Goal: Participate in discussion: Engage in conversation with other users on a specific topic

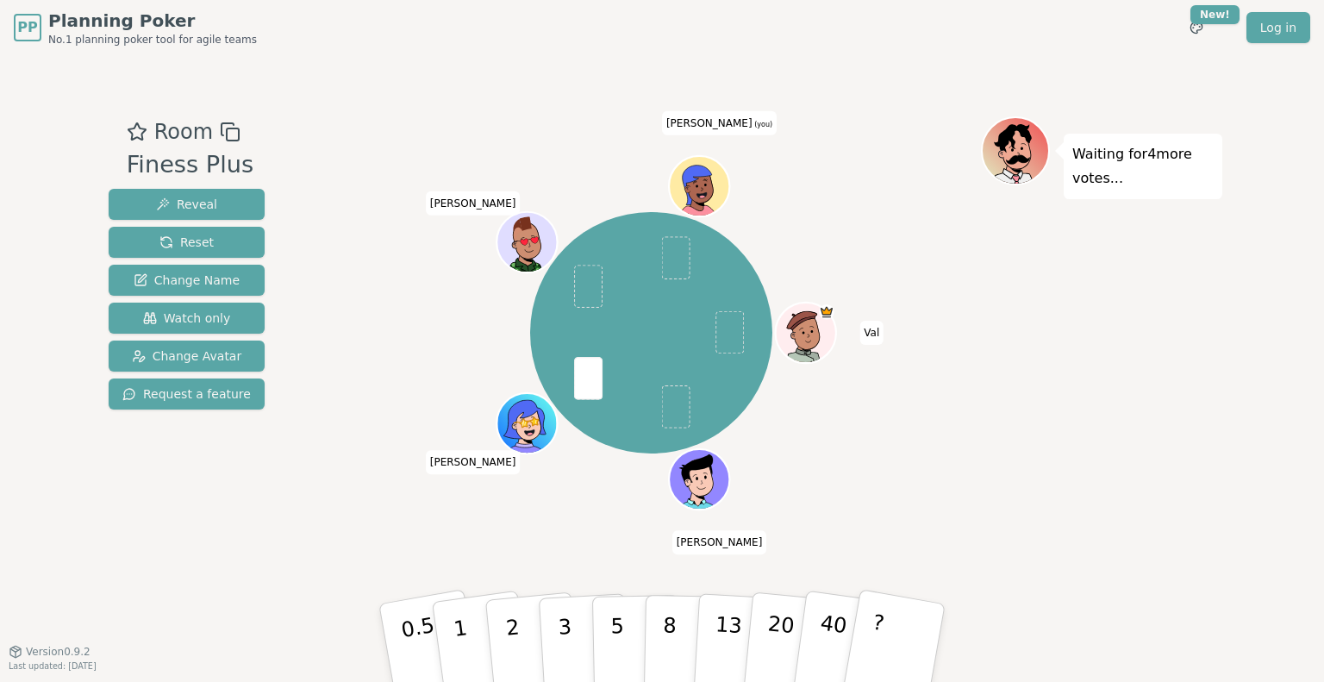
click at [1202, 331] on div "Waiting for 4 more votes..." at bounding box center [1101, 353] width 241 height 474
click at [508, 623] on p "2" at bounding box center [514, 645] width 22 height 94
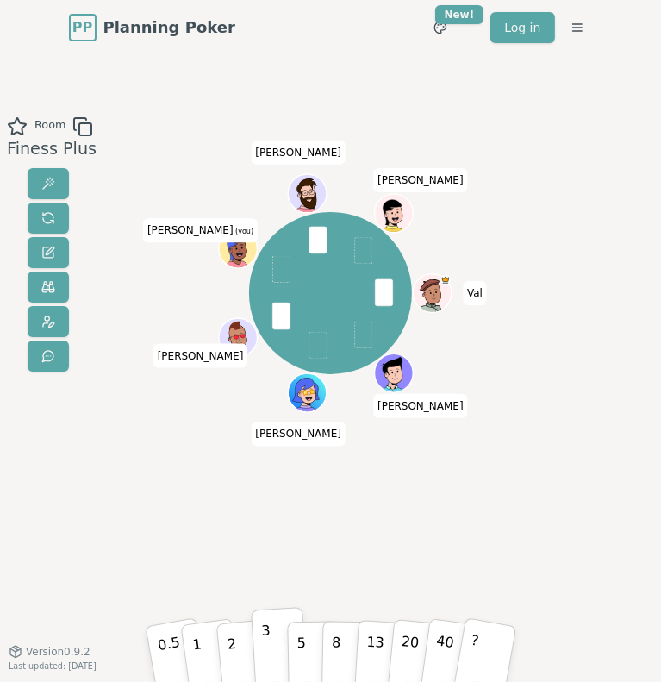
click at [273, 641] on button "3" at bounding box center [279, 647] width 56 height 80
click at [302, 643] on p "5" at bounding box center [302, 647] width 10 height 59
click at [277, 649] on button "3" at bounding box center [279, 647] width 56 height 80
click at [303, 651] on p "5" at bounding box center [302, 647] width 10 height 59
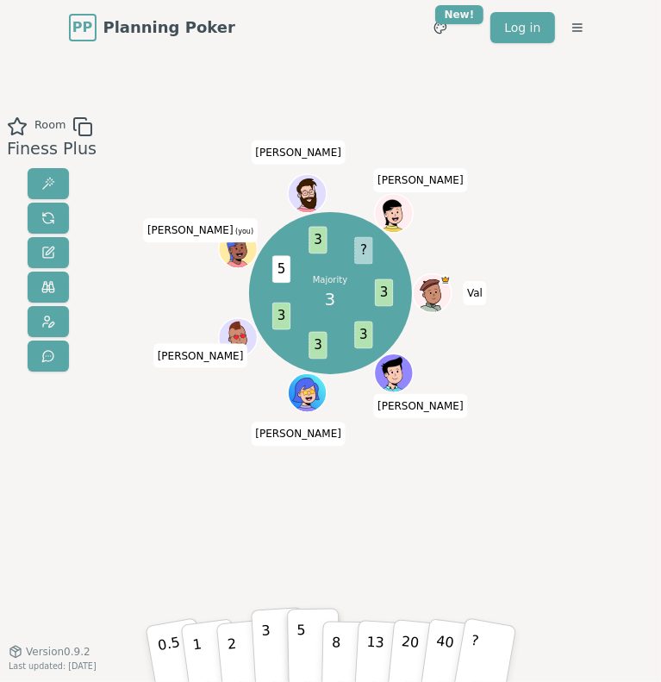
click at [263, 650] on p "3" at bounding box center [266, 648] width 12 height 59
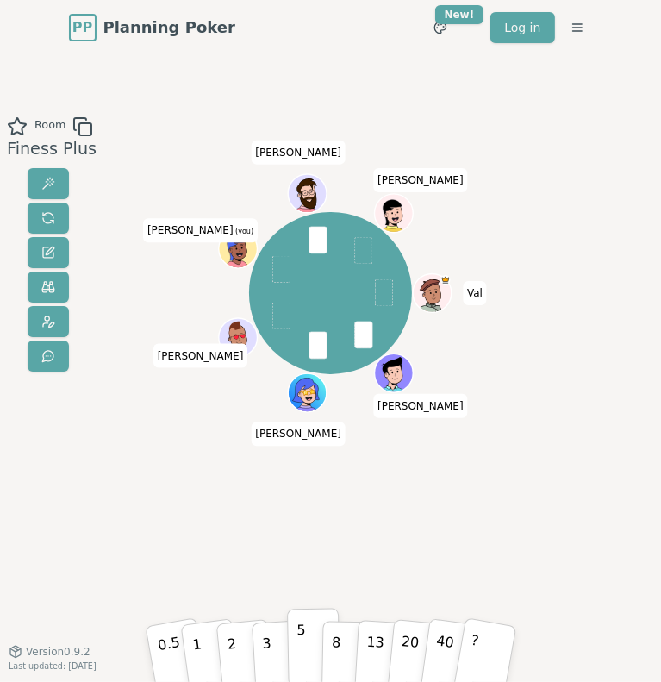
click at [309, 638] on button "5" at bounding box center [313, 647] width 53 height 78
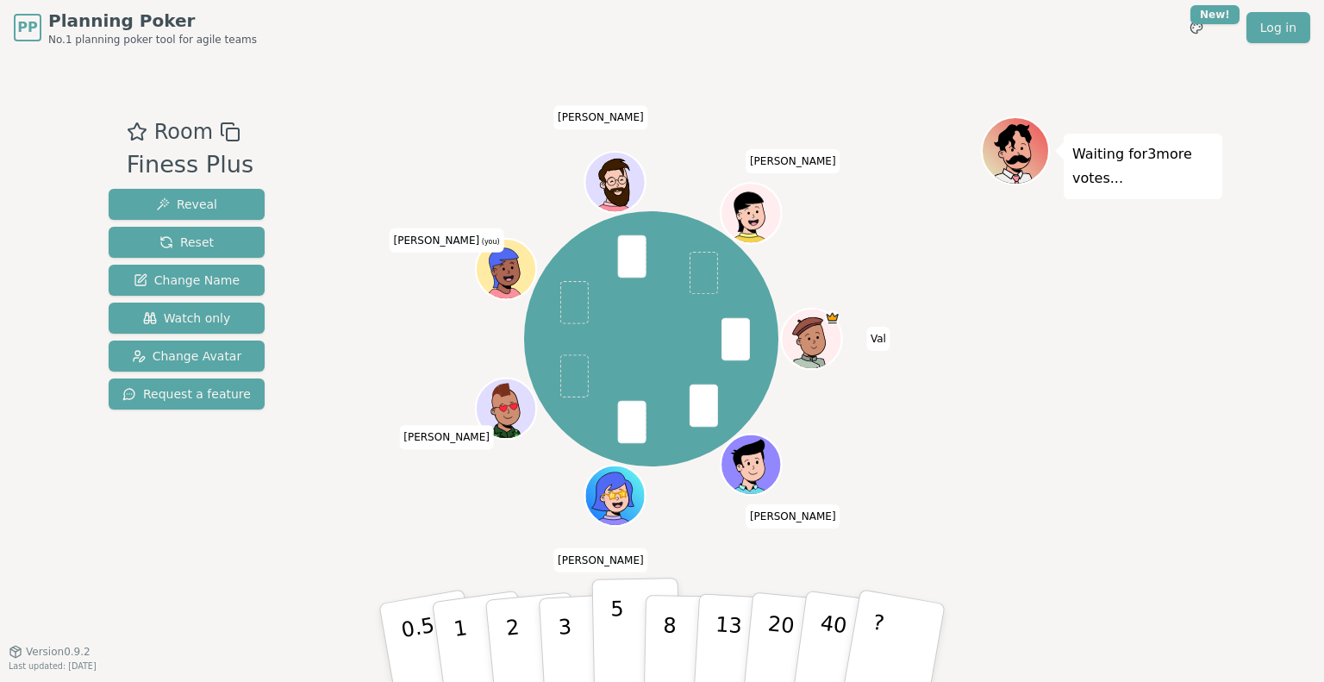
click at [619, 632] on p "5" at bounding box center [617, 643] width 15 height 93
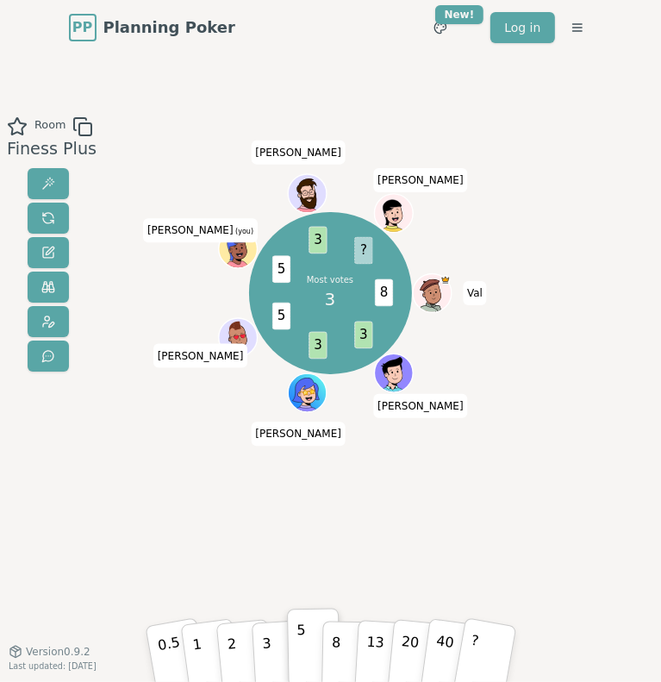
click at [563, 437] on div "Room Finess Plus Most votes 3 8 3 3 5 5 3 ? [PERSON_NAME] [PERSON_NAME] [PERSON…" at bounding box center [330, 353] width 661 height 474
